Goal: Find contact information: Find contact information

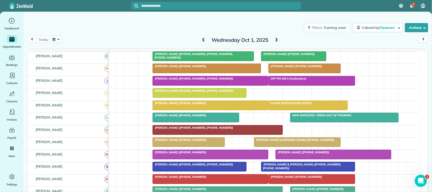
click at [132, 33] on div "Filters: Coming soon Colored by Cleaners Color by Cleaner Color by Team Color b…" at bounding box center [228, 27] width 408 height 17
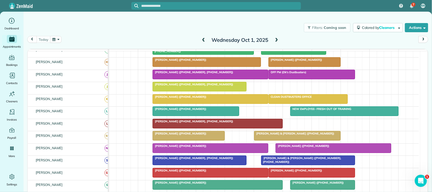
scroll to position [32, 0]
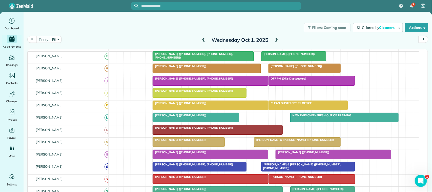
click at [55, 38] on button "button" at bounding box center [56, 39] width 12 height 7
click at [118, 44] on link "Next" at bounding box center [118, 42] width 14 height 13
click at [68, 43] on link "Prev" at bounding box center [69, 42] width 14 height 13
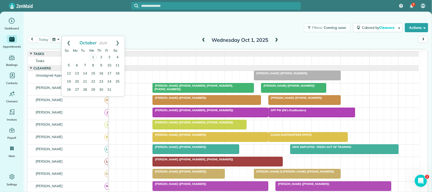
click at [47, 32] on div "Filters: Coming soon Colored by Cleaners Color by Cleaner Color by Team Color b…" at bounding box center [228, 27] width 408 height 17
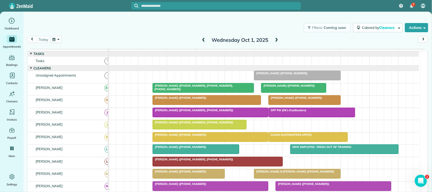
click at [98, 37] on div "[DATE] [DATE]" at bounding box center [227, 41] width 401 height 10
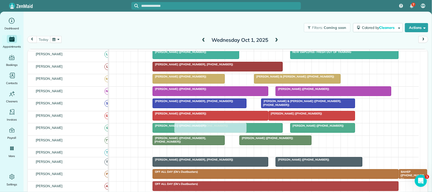
scroll to position [127, 0]
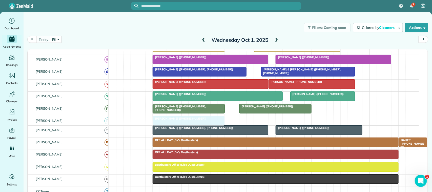
drag, startPoint x: 285, startPoint y: 106, endPoint x: 170, endPoint y: 127, distance: 116.6
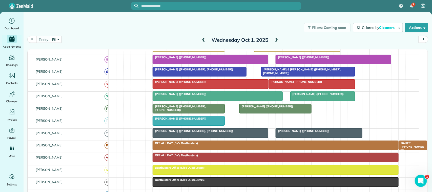
scroll to position [0, 0]
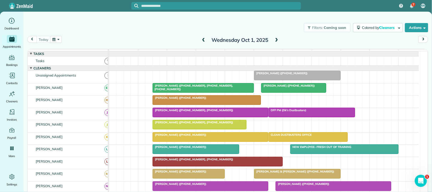
click at [56, 40] on button "button" at bounding box center [56, 39] width 12 height 7
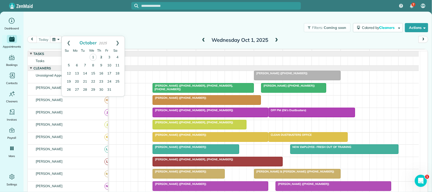
click at [103, 57] on link "2" at bounding box center [101, 57] width 8 height 8
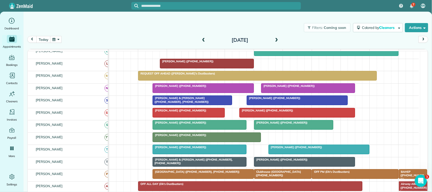
scroll to position [127, 0]
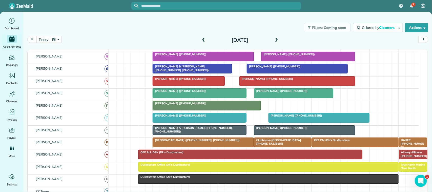
click at [186, 147] on div at bounding box center [203, 142] width 100 height 9
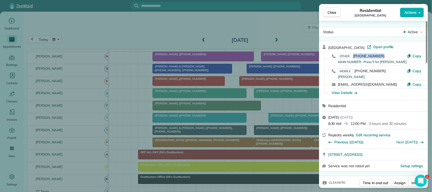
drag, startPoint x: 381, startPoint y: 54, endPoint x: 354, endPoint y: 56, distance: 27.1
click at [354, 56] on div "OTHER [PHONE_NUMBER] MAIN NUMBER- Press 5 for [PERSON_NAME]" at bounding box center [372, 58] width 69 height 10
copy span "[PHONE_NUMBER]"
click at [335, 11] on span "Close" at bounding box center [331, 12] width 9 height 5
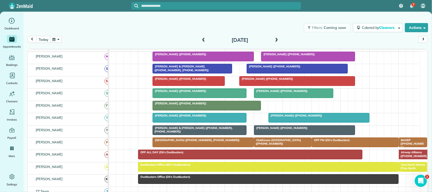
click at [187, 142] on span "[GEOGRAPHIC_DATA] ([PHONE_NUMBER], [PHONE_NUMBER])" at bounding box center [195, 140] width 87 height 4
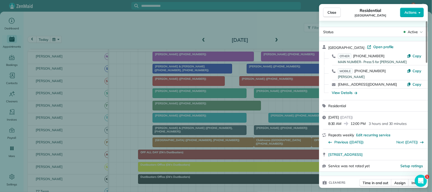
drag, startPoint x: 392, startPoint y: 84, endPoint x: 333, endPoint y: 85, distance: 59.2
click at [333, 85] on div "[EMAIL_ADDRESS][DOMAIN_NAME] Copy" at bounding box center [376, 84] width 97 height 8
copy div "[EMAIL_ADDRESS][DOMAIN_NAME]"
click at [337, 11] on span "Close" at bounding box center [331, 12] width 9 height 5
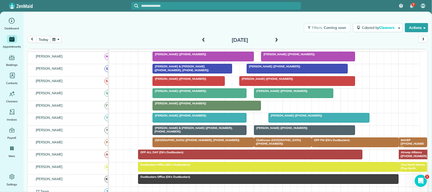
click at [201, 38] on span at bounding box center [204, 40] width 6 height 5
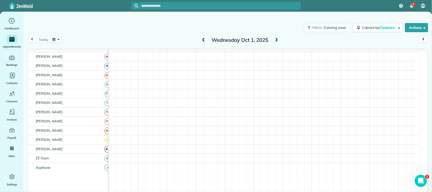
click at [201, 38] on span at bounding box center [204, 40] width 6 height 5
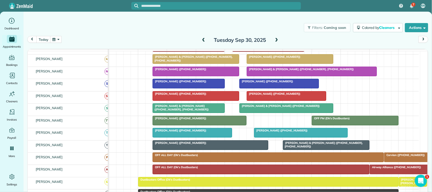
scroll to position [139, 0]
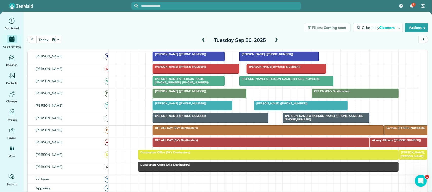
click at [391, 135] on div at bounding box center [405, 130] width 43 height 9
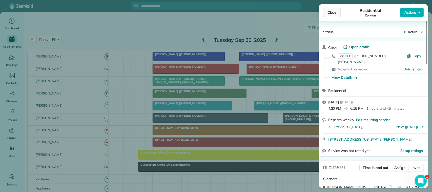
click at [336, 11] on span "Close" at bounding box center [331, 12] width 9 height 5
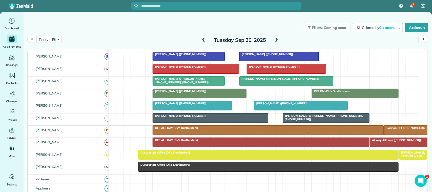
click at [61, 41] on button "button" at bounding box center [56, 39] width 12 height 7
click at [107, 58] on link "3" at bounding box center [109, 57] width 8 height 8
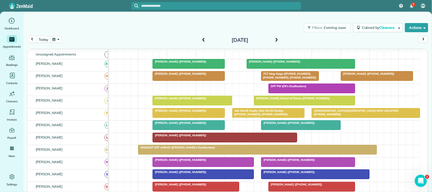
scroll to position [12, 0]
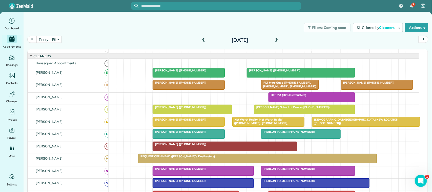
click at [305, 114] on div at bounding box center [304, 109] width 100 height 9
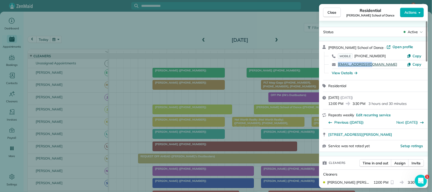
drag, startPoint x: 376, startPoint y: 63, endPoint x: 338, endPoint y: 63, distance: 38.2
click at [338, 63] on div "[EMAIL_ADDRESS][DOMAIN_NAME]" at bounding box center [372, 64] width 69 height 5
copy link "[EMAIL_ADDRESS][DOMAIN_NAME]"
click at [333, 14] on span "Close" at bounding box center [331, 12] width 9 height 5
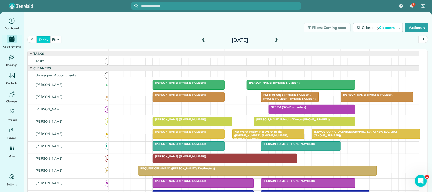
click at [41, 38] on button "today" at bounding box center [43, 39] width 14 height 7
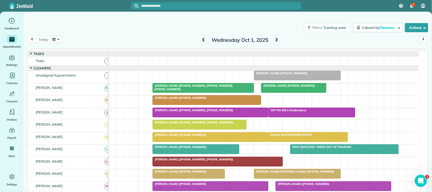
click at [280, 37] on div "[DATE] [DATE]" at bounding box center [227, 41] width 401 height 10
click at [275, 39] on span at bounding box center [277, 40] width 6 height 5
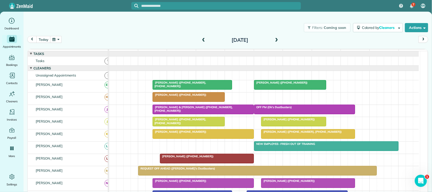
drag, startPoint x: 274, startPoint y: 41, endPoint x: 270, endPoint y: 44, distance: 5.2
click at [274, 41] on span at bounding box center [277, 40] width 6 height 5
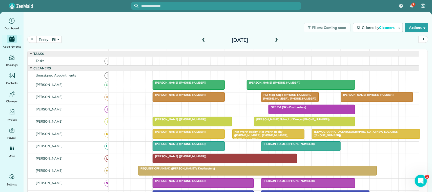
click at [204, 39] on div "[DATE]" at bounding box center [239, 40] width 81 height 8
click at [202, 39] on span at bounding box center [204, 40] width 6 height 5
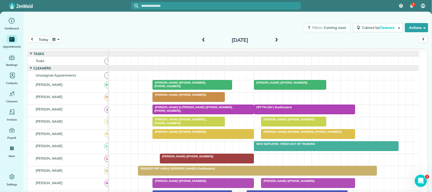
scroll to position [32, 0]
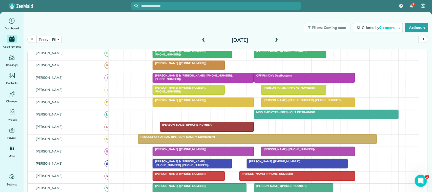
click at [274, 39] on span at bounding box center [277, 40] width 6 height 5
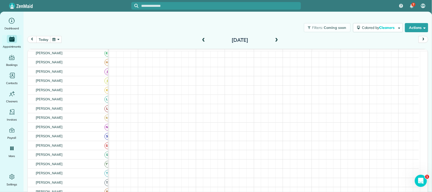
scroll to position [28, 0]
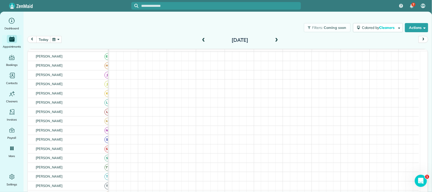
click at [274, 39] on span at bounding box center [277, 40] width 6 height 5
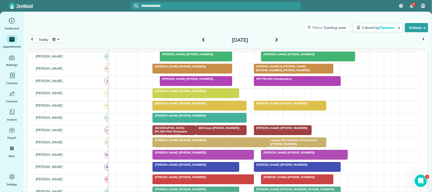
click at [44, 43] on div "[DATE] [DATE]" at bounding box center [227, 41] width 401 height 10
click at [47, 41] on button "today" at bounding box center [43, 39] width 14 height 7
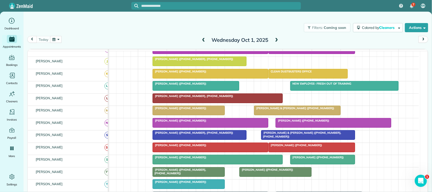
scroll to position [32, 0]
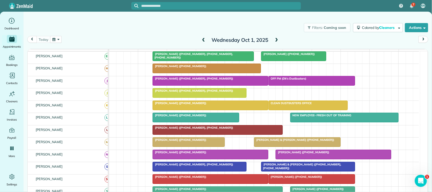
click at [274, 40] on span at bounding box center [277, 40] width 6 height 5
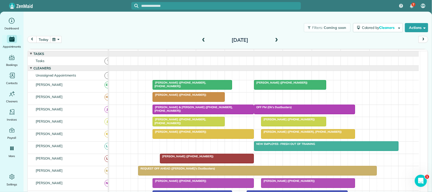
scroll to position [33, 0]
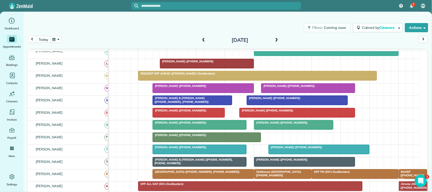
click at [49, 40] on button "today" at bounding box center [43, 39] width 14 height 7
